Goal: Task Accomplishment & Management: Use online tool/utility

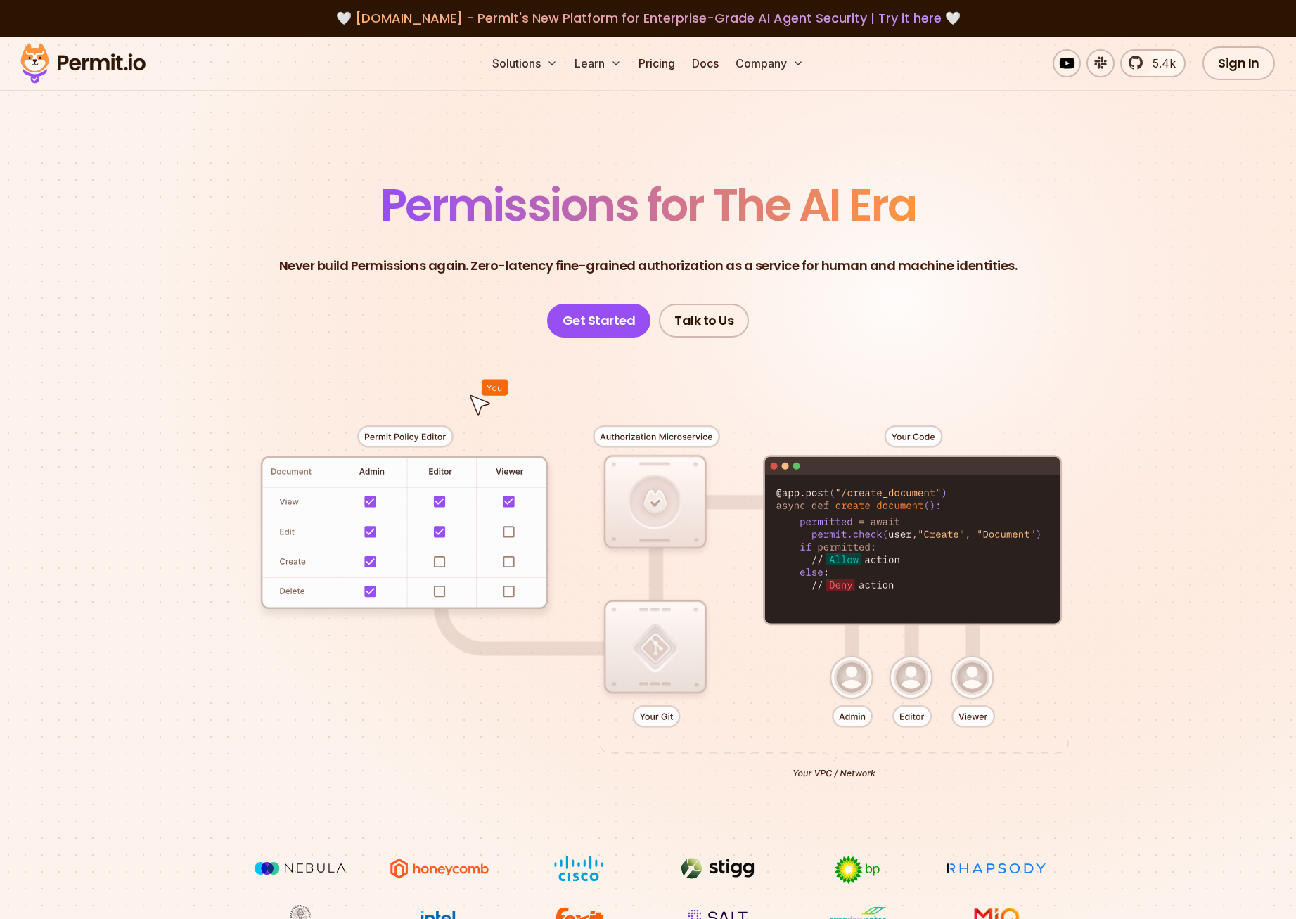
click at [1240, 63] on link "Sign In" at bounding box center [1238, 63] width 72 height 34
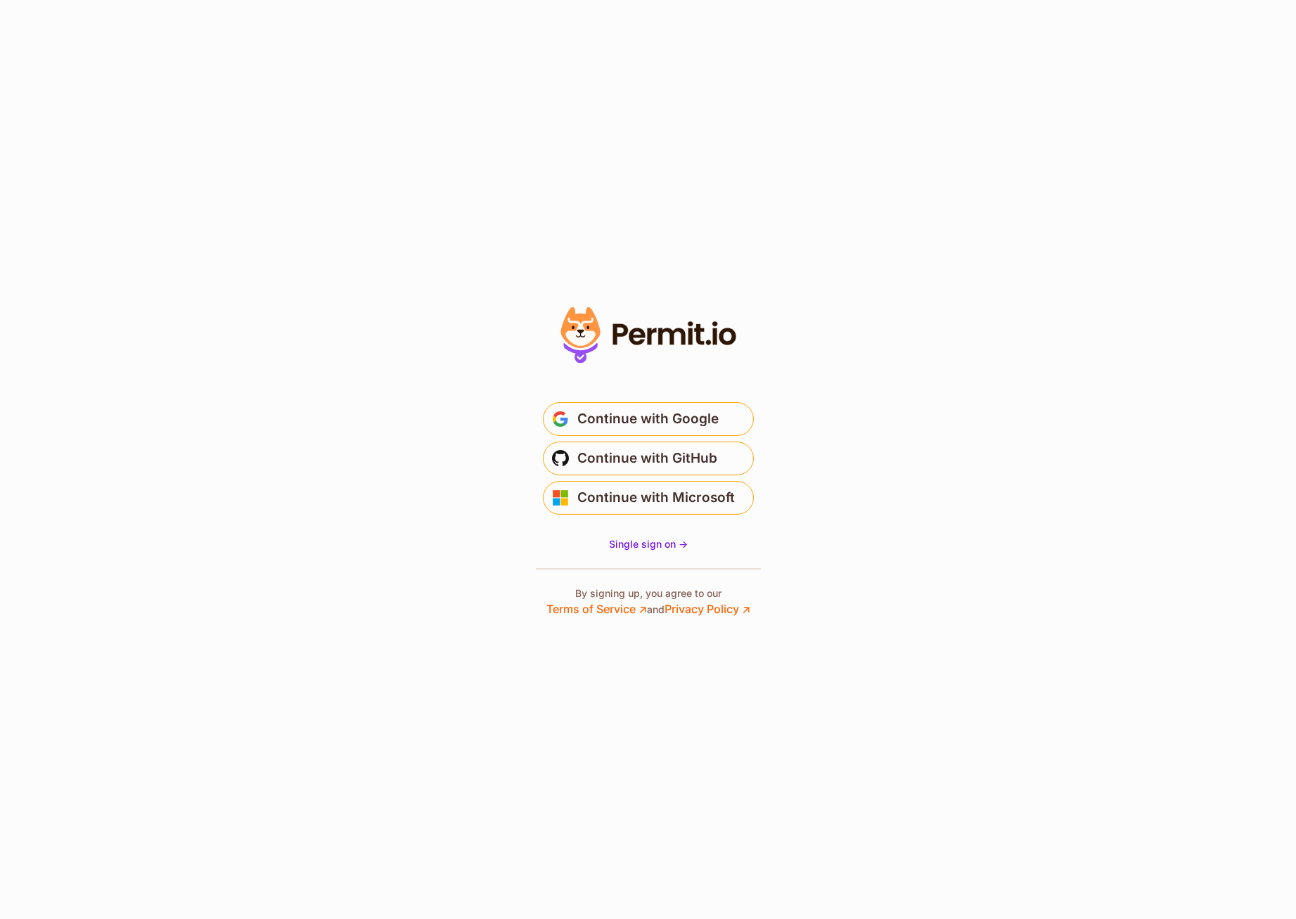
click at [668, 333] on icon at bounding box center [648, 335] width 194 height 67
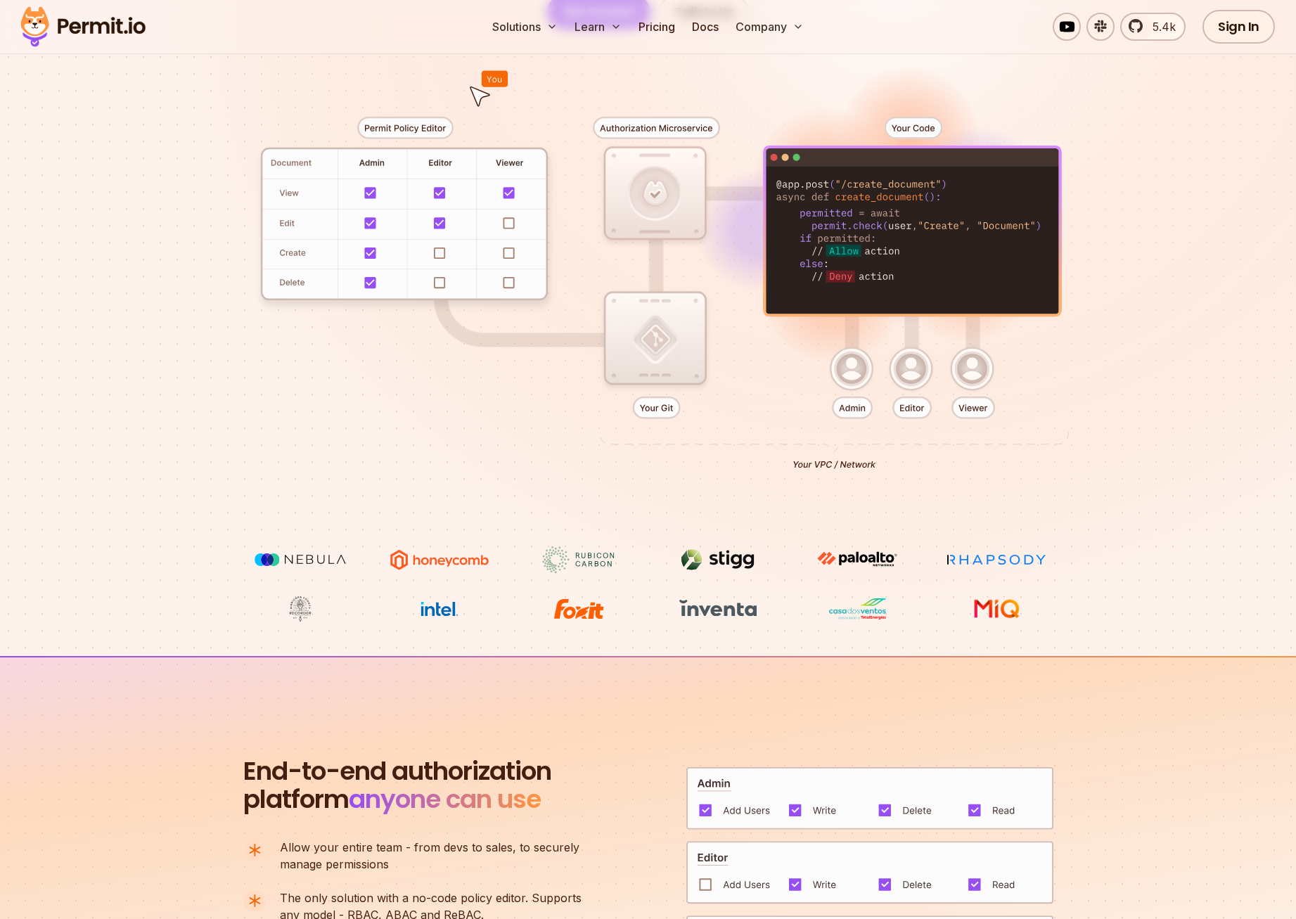
scroll to position [468, 0]
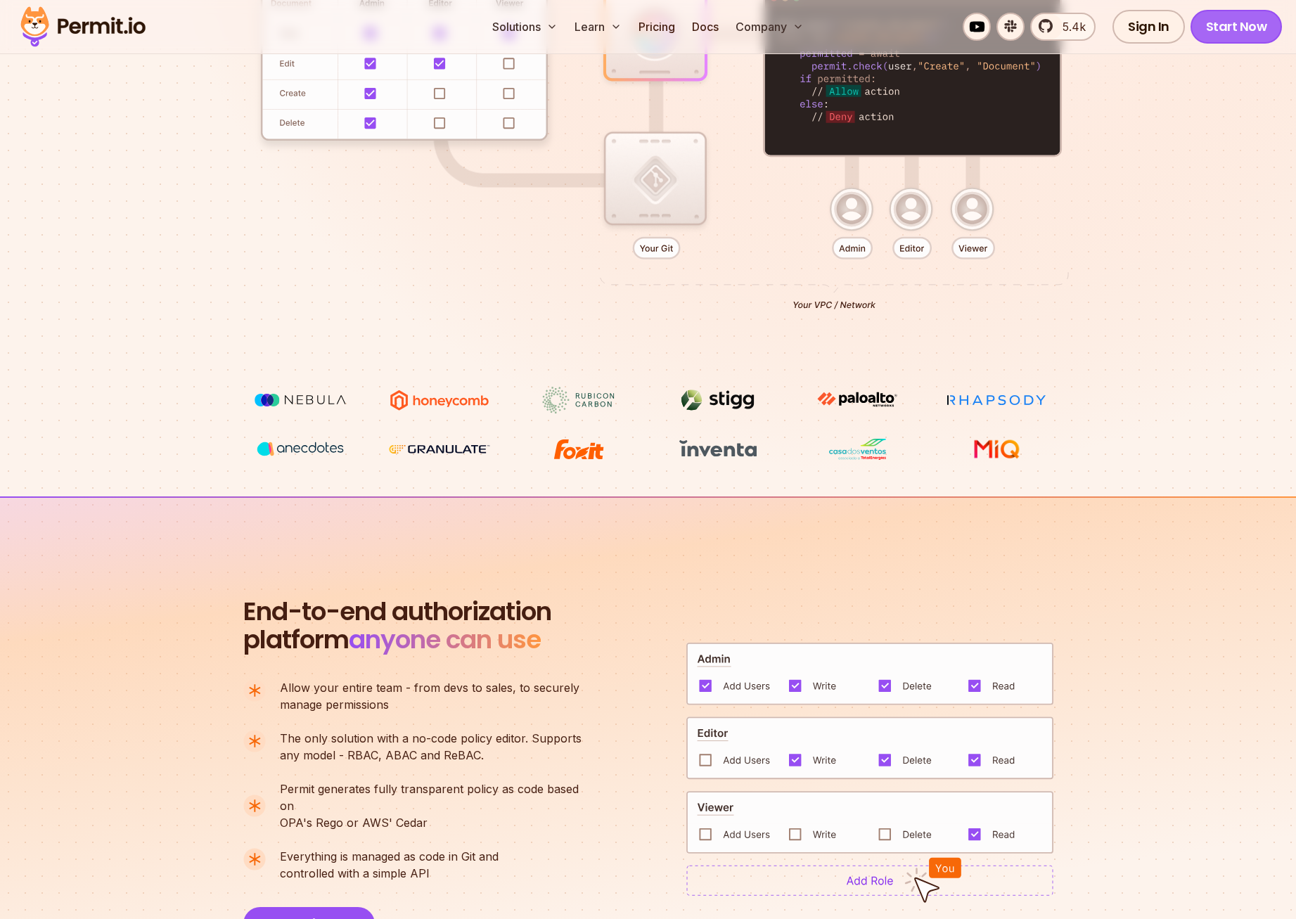
click at [1236, 11] on link "Start Now" at bounding box center [1236, 27] width 92 height 34
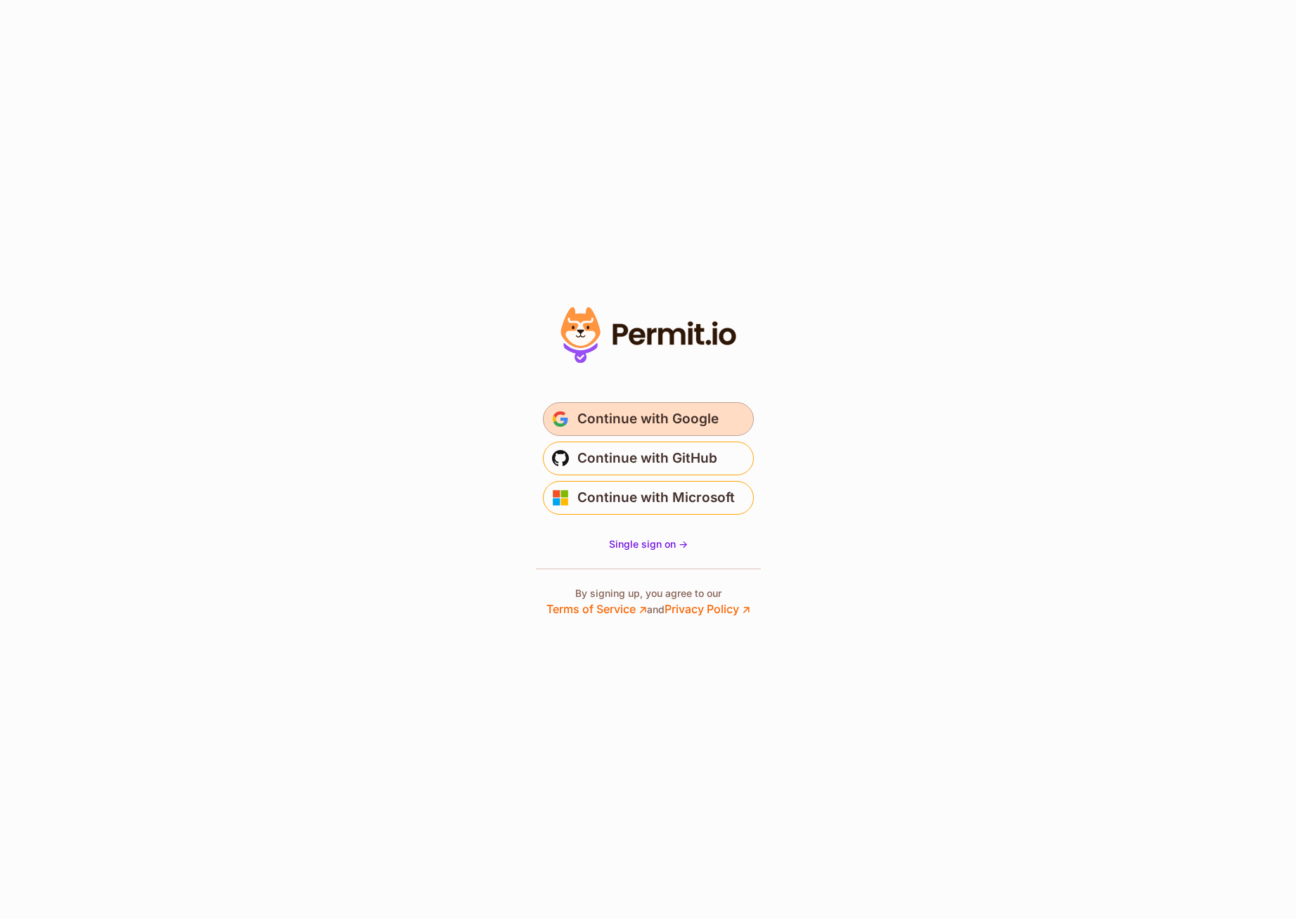
click at [627, 417] on span "Continue with Google" at bounding box center [647, 419] width 141 height 22
